Goal: Register for event/course

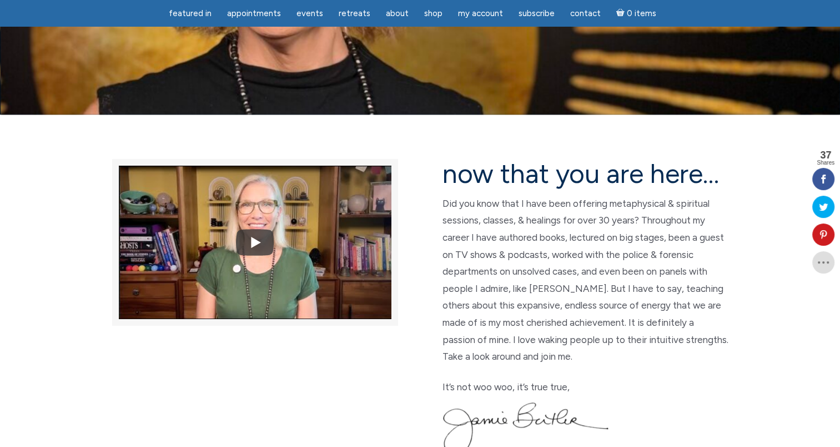
scroll to position [167, 0]
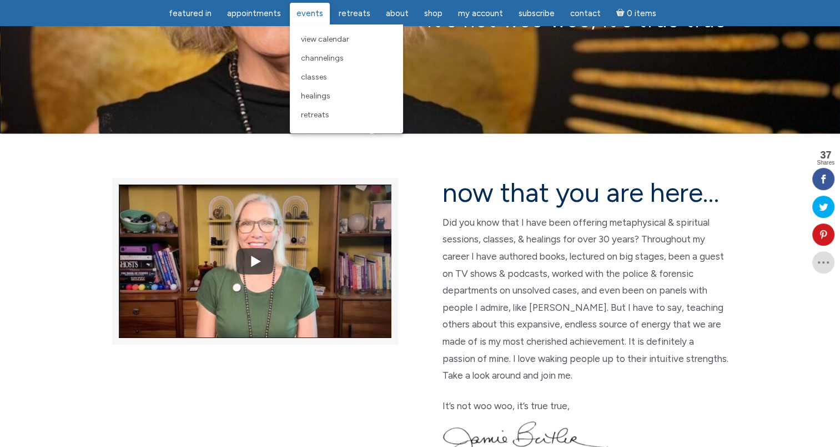
click at [307, 12] on span "Events" at bounding box center [310, 13] width 27 height 10
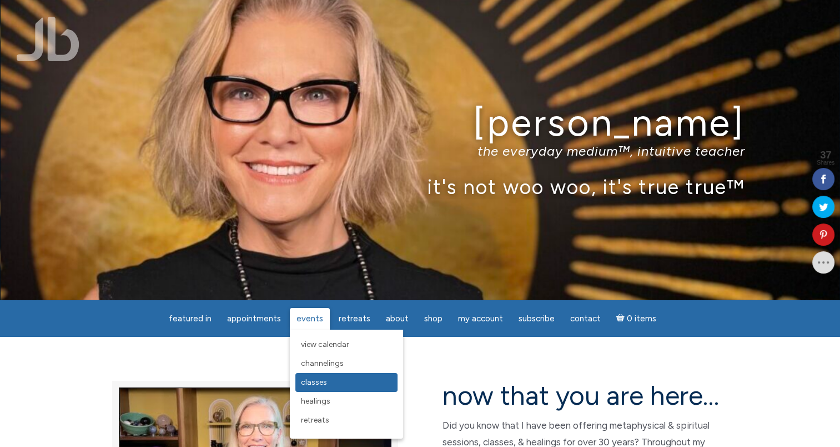
click at [311, 387] on span "Classes" at bounding box center [314, 381] width 26 height 9
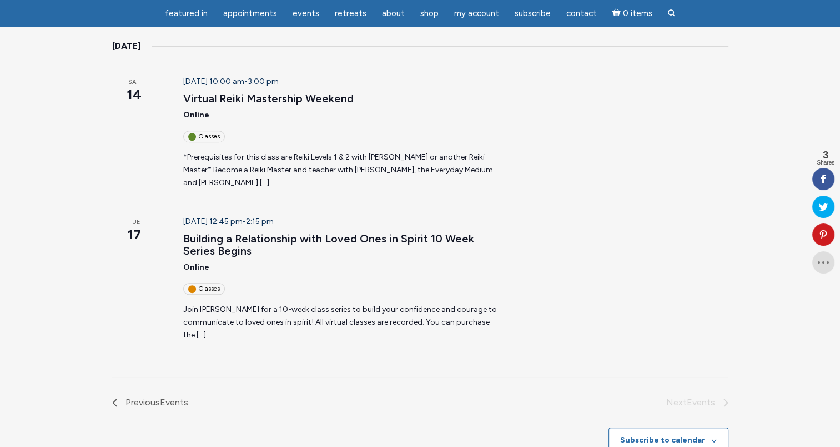
scroll to position [613, 0]
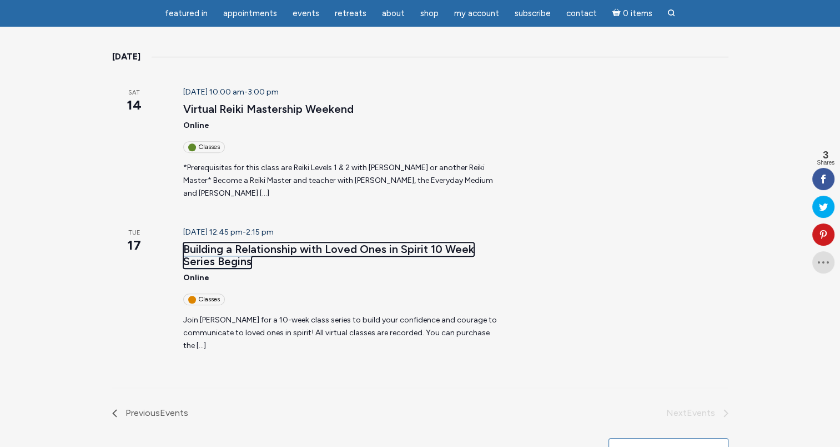
click at [435, 242] on link "Building a Relationship with Loved Ones in Spirit 10 Week Series Begins" at bounding box center [328, 255] width 291 height 26
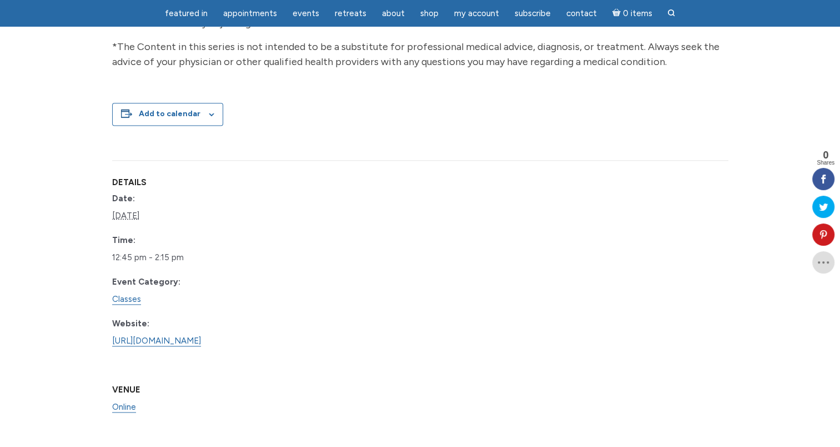
scroll to position [1465, 0]
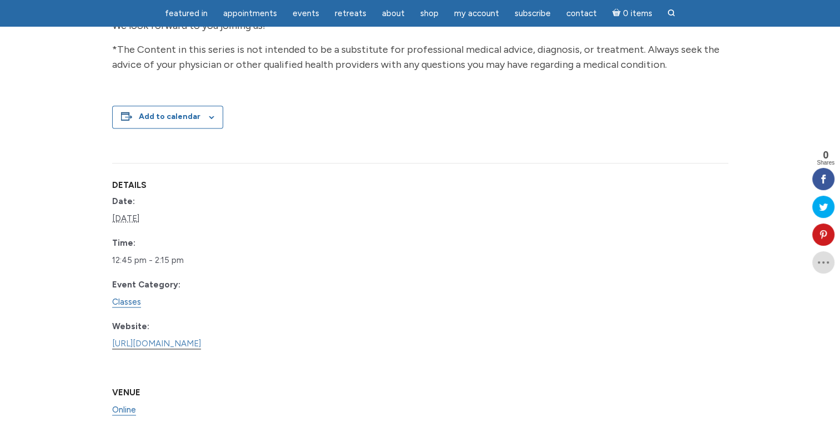
click at [193, 342] on link "[URL][DOMAIN_NAME]" at bounding box center [156, 343] width 89 height 11
